Goal: Information Seeking & Learning: Learn about a topic

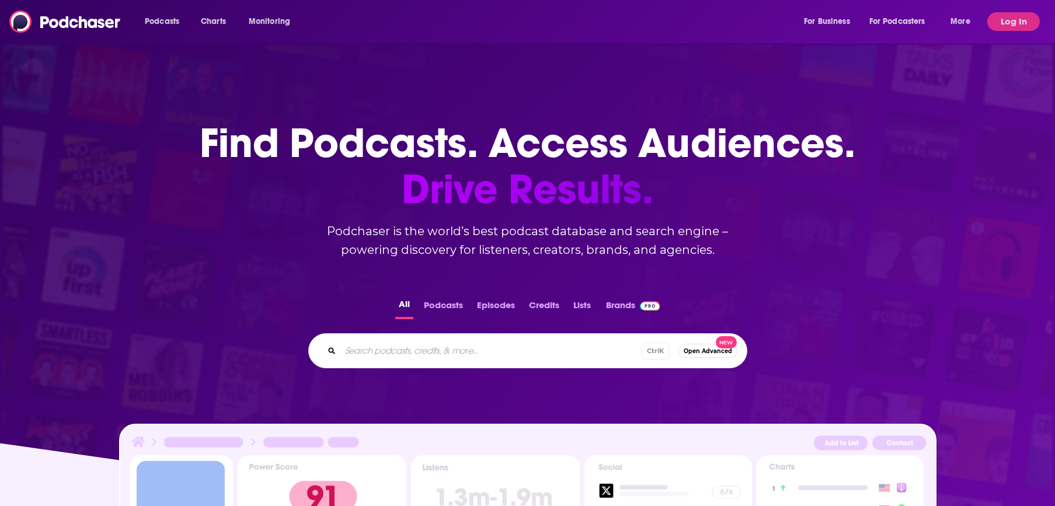
click at [385, 347] on input "Search podcasts, credits, & more..." at bounding box center [490, 351] width 301 height 19
type input "built by people"
click at [434, 305] on button "Podcasts" at bounding box center [443, 308] width 46 height 23
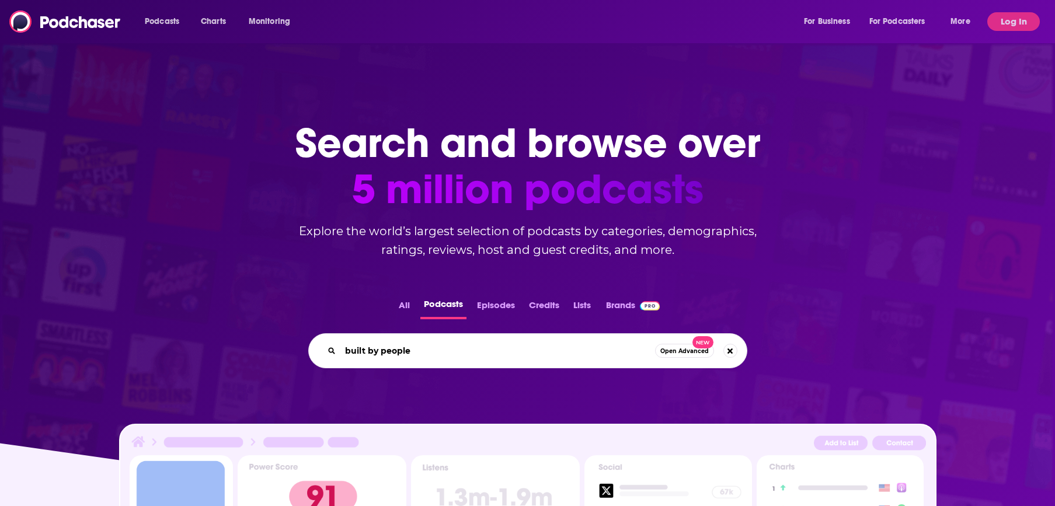
click at [590, 357] on input "built by people" at bounding box center [497, 351] width 315 height 19
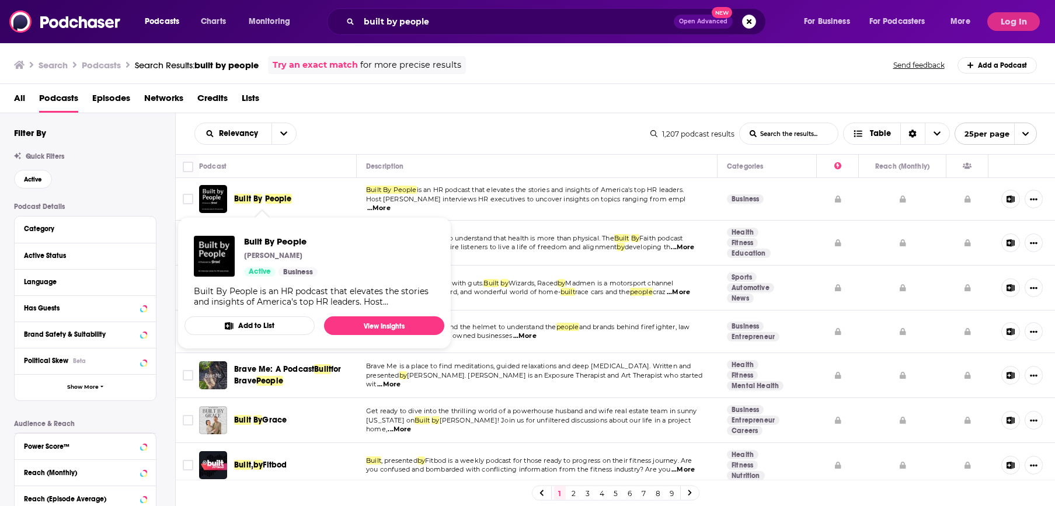
click at [253, 196] on span "By" at bounding box center [257, 199] width 9 height 10
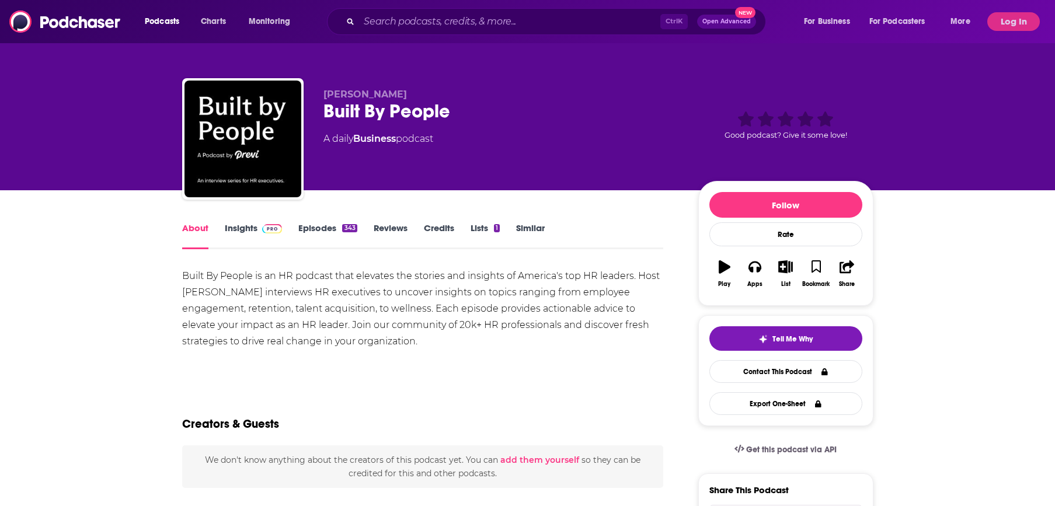
click at [251, 228] on link "Insights" at bounding box center [254, 236] width 58 height 27
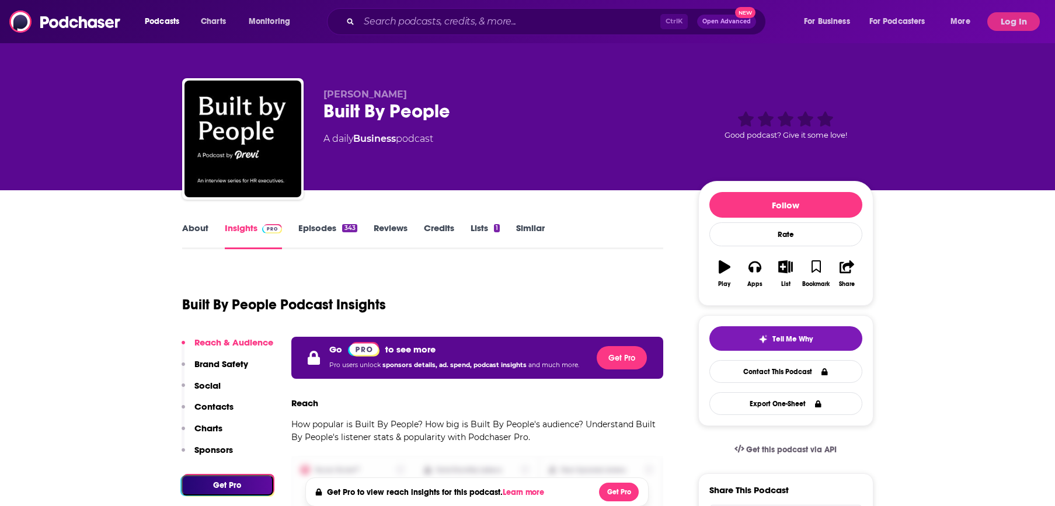
click at [392, 232] on link "Reviews" at bounding box center [391, 236] width 34 height 27
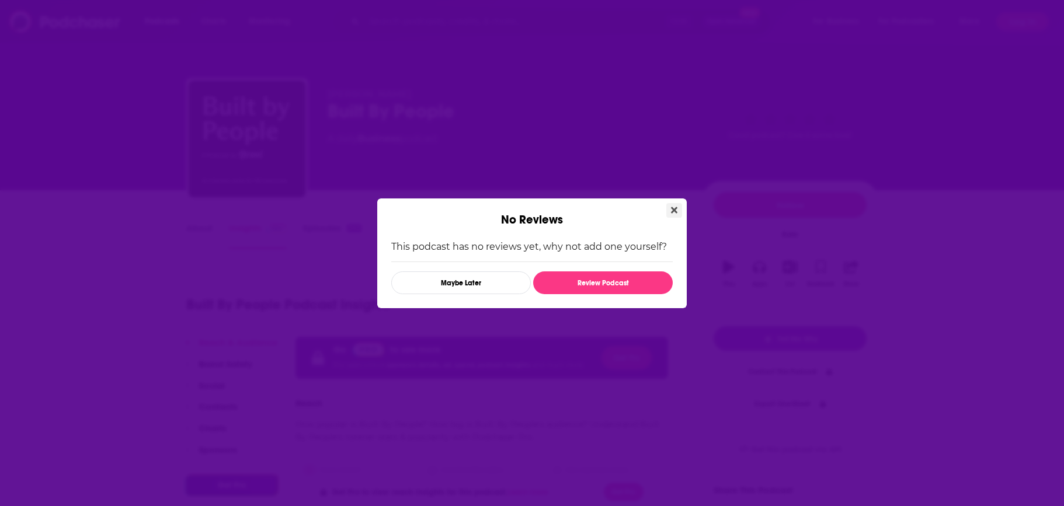
click at [679, 208] on button "Close" at bounding box center [674, 210] width 16 height 15
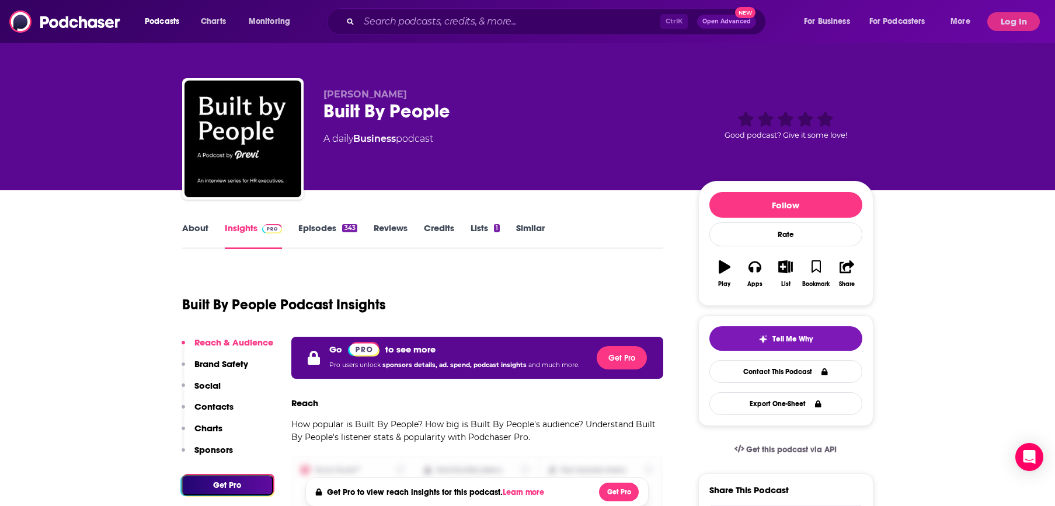
click at [186, 234] on link "About" at bounding box center [195, 236] width 26 height 27
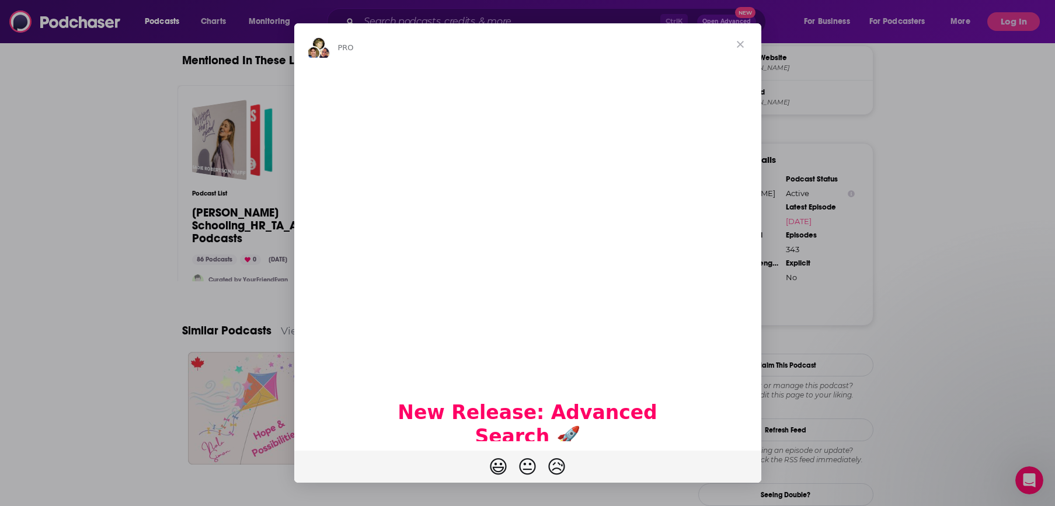
scroll to position [818, 0]
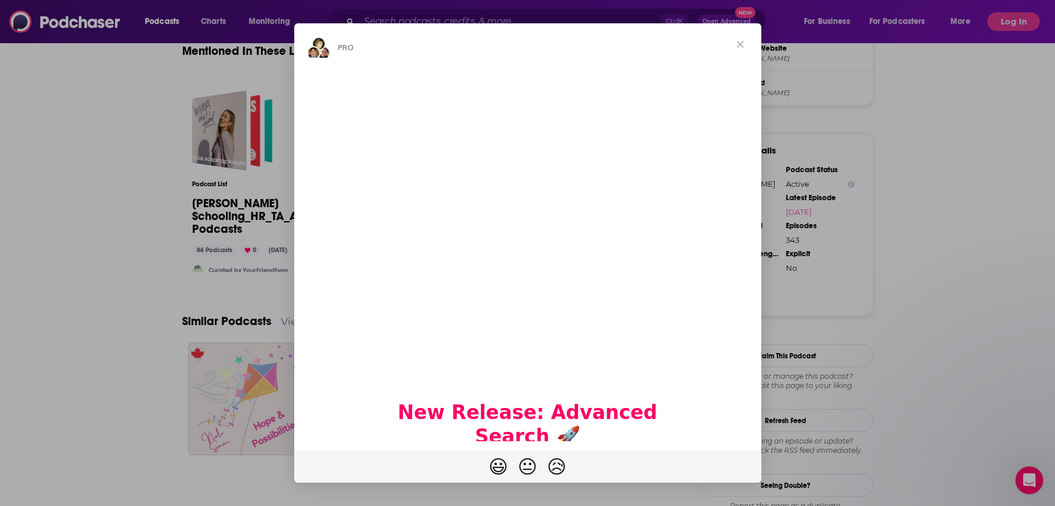
click at [730, 48] on span "Close" at bounding box center [741, 44] width 42 height 42
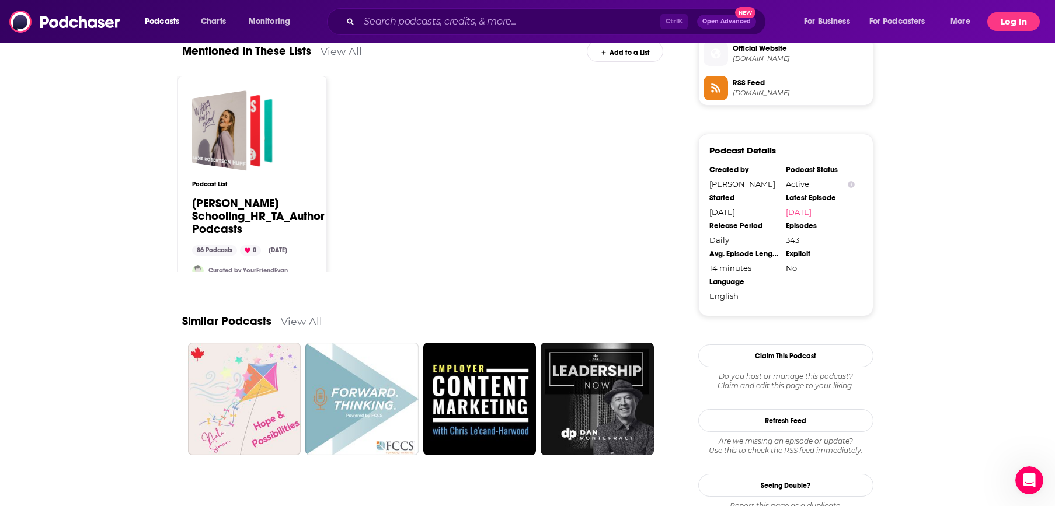
click at [1015, 22] on button "Log In" at bounding box center [1014, 21] width 53 height 19
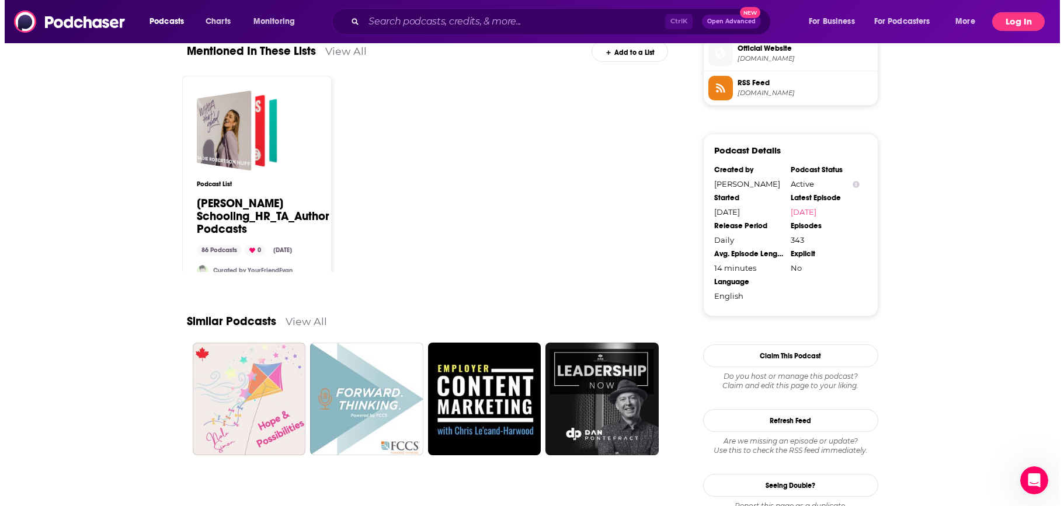
scroll to position [0, 0]
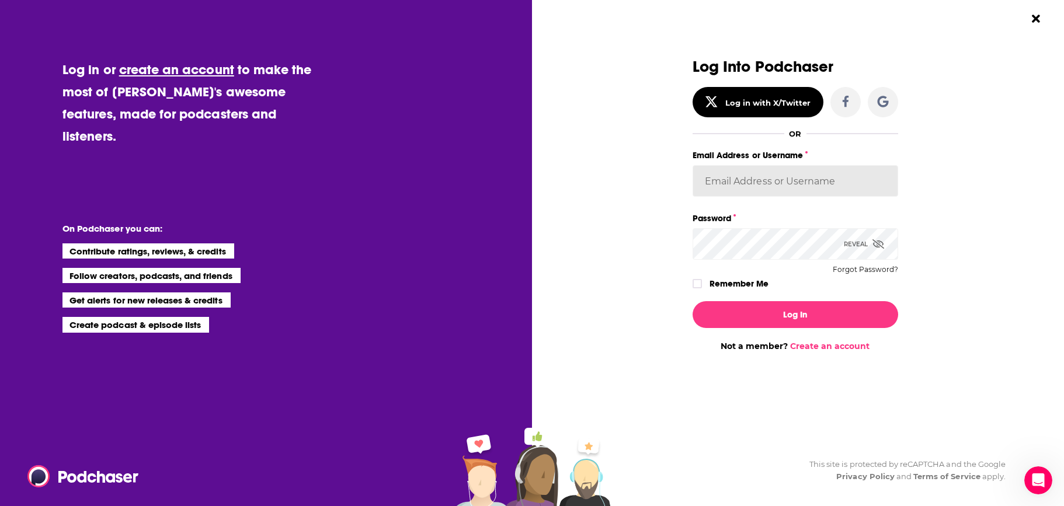
click at [773, 196] on input "Email Address or Username" at bounding box center [796, 181] width 206 height 32
type input "Imrobi8r"
click at [873, 245] on icon "Dialog" at bounding box center [879, 243] width 12 height 9
click at [742, 281] on label "Remember Me" at bounding box center [739, 283] width 59 height 15
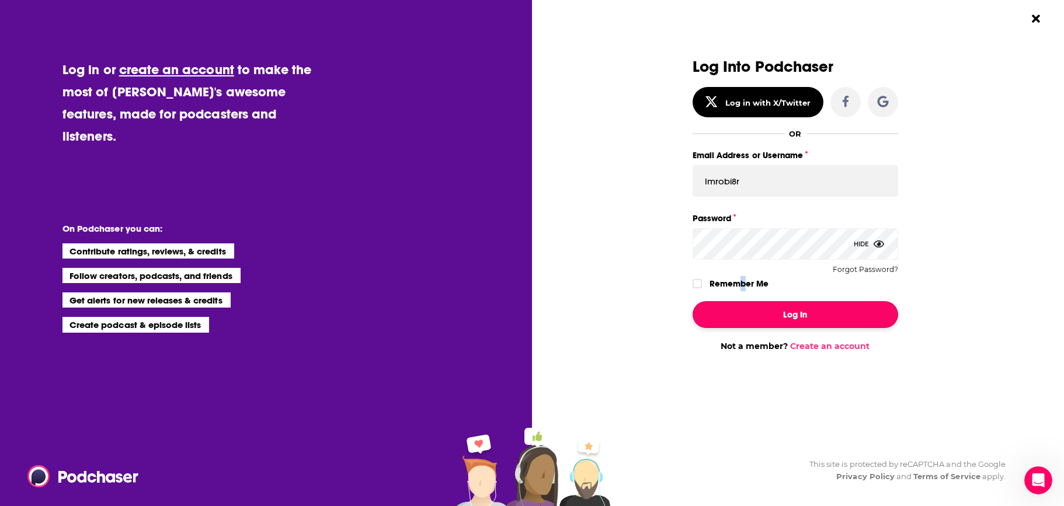
click at [763, 309] on button "Log In" at bounding box center [796, 314] width 206 height 27
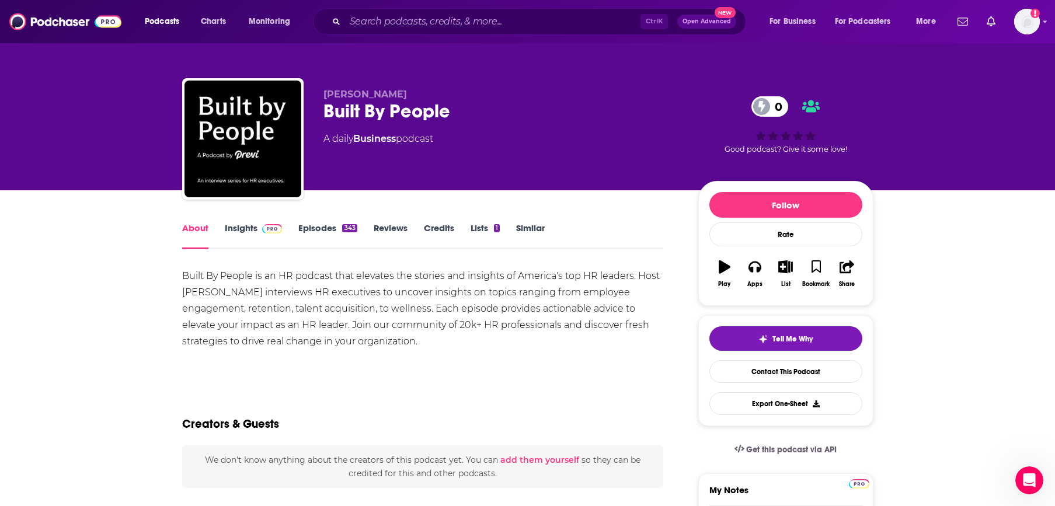
click at [258, 234] on link "Insights" at bounding box center [254, 236] width 58 height 27
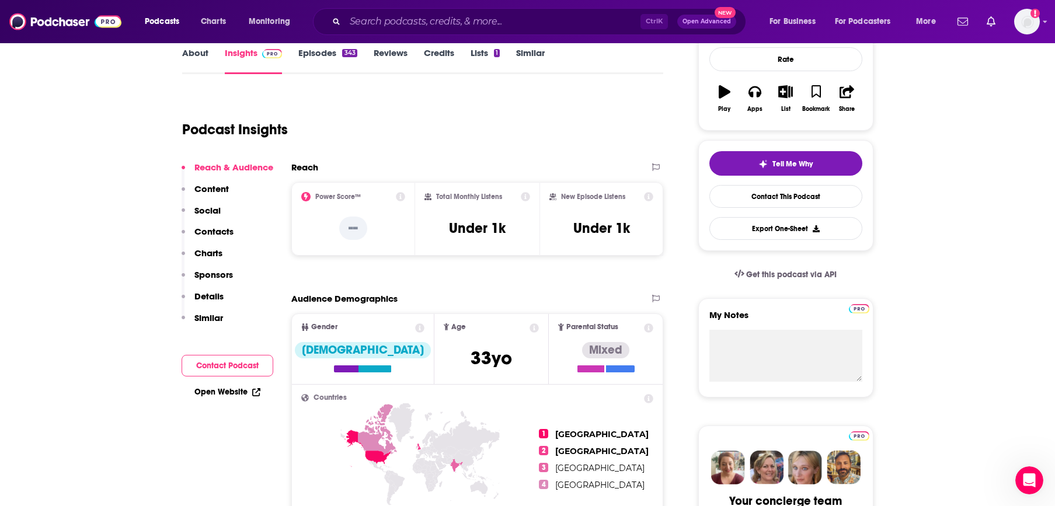
scroll to position [292, 0]
